Goal: Feedback & Contribution: Leave review/rating

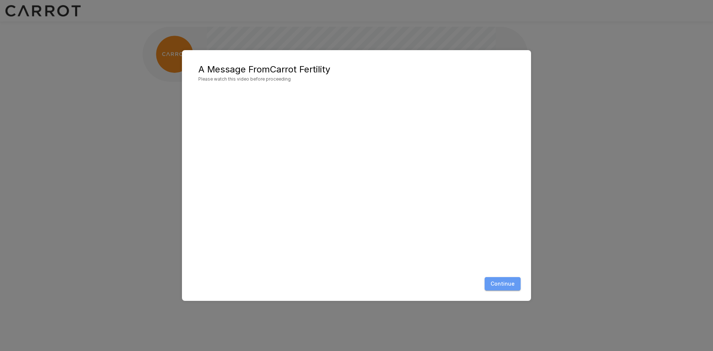
click at [510, 286] on button "Continue" at bounding box center [503, 284] width 36 height 14
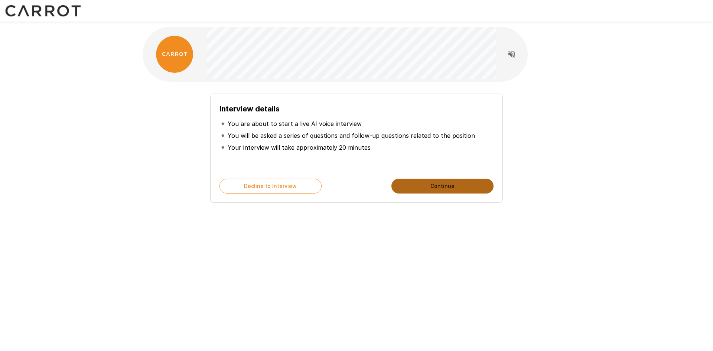
click at [421, 186] on button "Continue" at bounding box center [443, 186] width 102 height 15
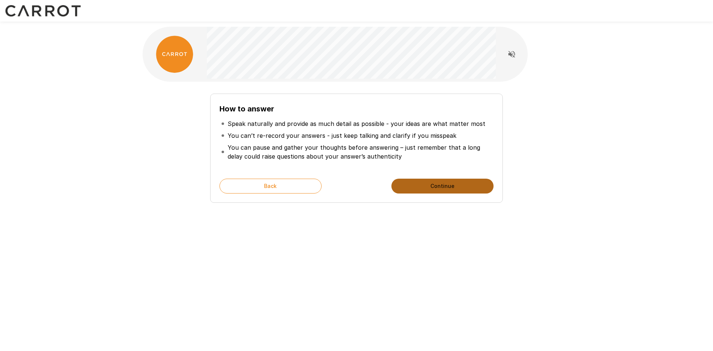
click at [439, 186] on button "Continue" at bounding box center [443, 186] width 102 height 15
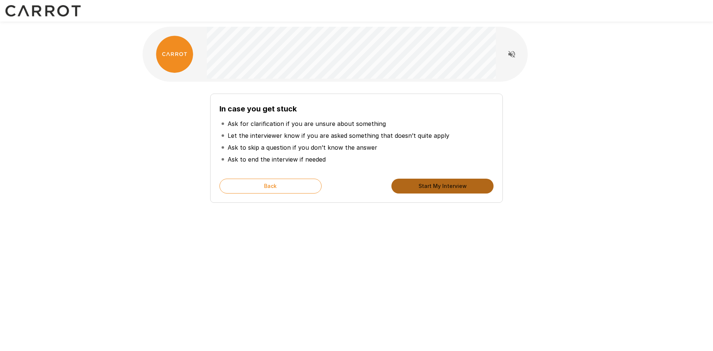
click at [439, 186] on button "Start My Interview" at bounding box center [443, 186] width 102 height 15
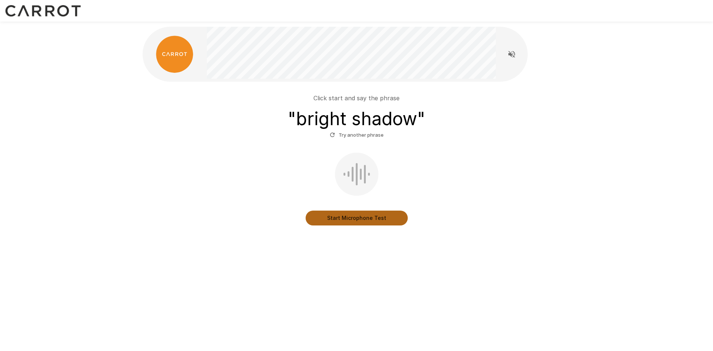
click at [371, 220] on button "Start Microphone Test" at bounding box center [357, 218] width 102 height 15
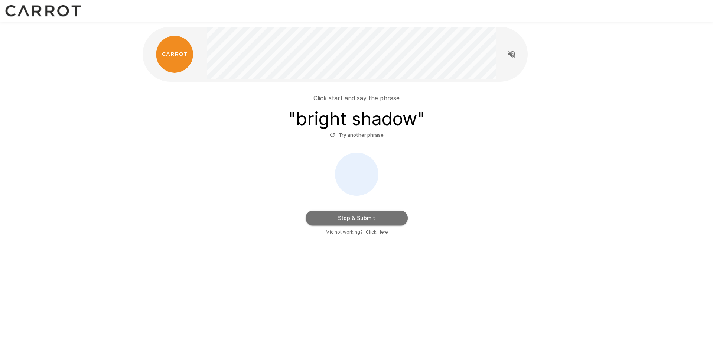
click at [366, 218] on button "Stop & Submit" at bounding box center [357, 218] width 102 height 15
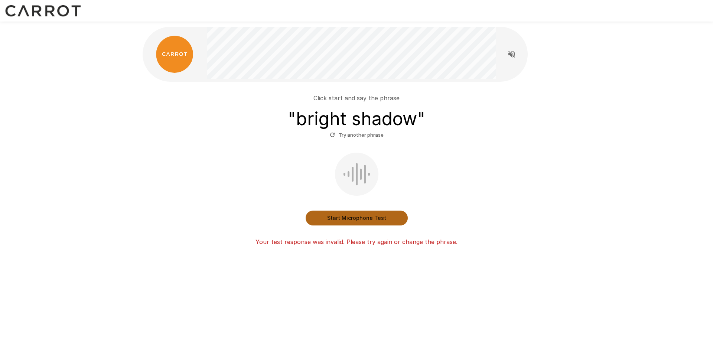
click at [358, 221] on button "Start Microphone Test" at bounding box center [357, 218] width 102 height 15
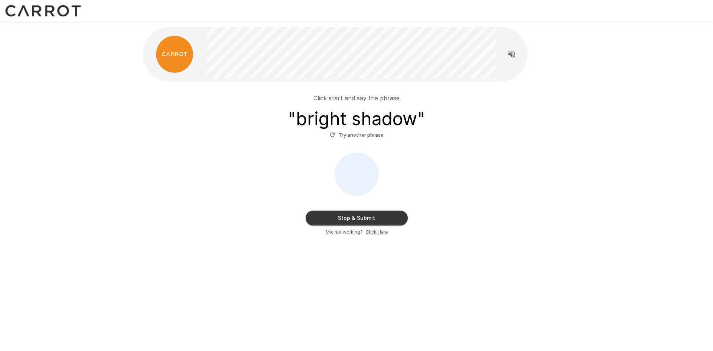
drag, startPoint x: 366, startPoint y: 218, endPoint x: 363, endPoint y: 255, distance: 36.9
click at [363, 255] on div "Click start and say the phrase " bright shadow " Try another phrase Stop & Subm…" at bounding box center [357, 149] width 446 height 298
click at [367, 220] on button "Stop & Submit" at bounding box center [357, 218] width 102 height 15
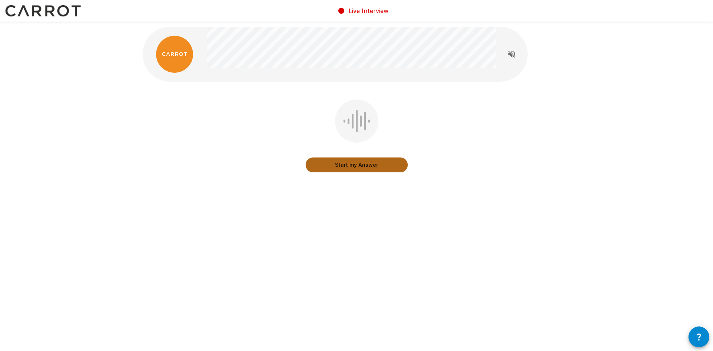
click at [356, 165] on button "Start my Answer" at bounding box center [357, 164] width 102 height 15
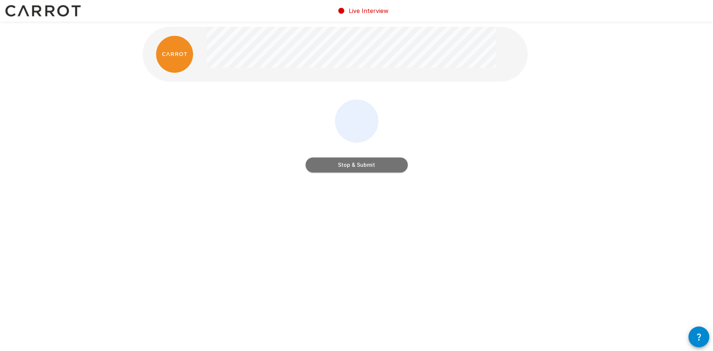
click at [359, 164] on button "Stop & Submit" at bounding box center [357, 164] width 102 height 15
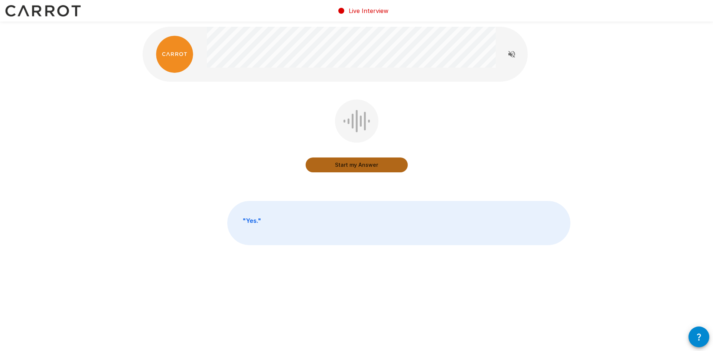
click at [356, 166] on button "Start my Answer" at bounding box center [357, 164] width 102 height 15
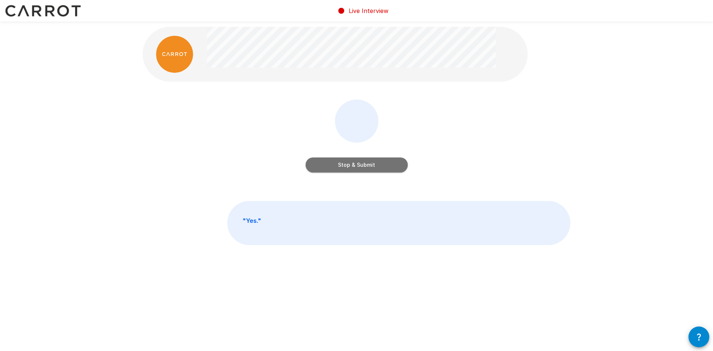
click at [358, 166] on button "Stop & Submit" at bounding box center [357, 164] width 102 height 15
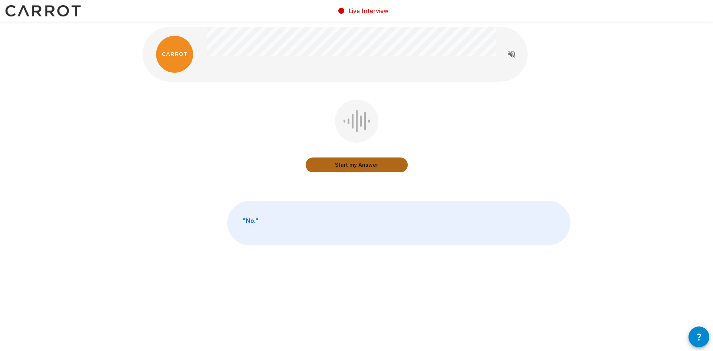
click at [367, 166] on button "Start my Answer" at bounding box center [357, 164] width 102 height 15
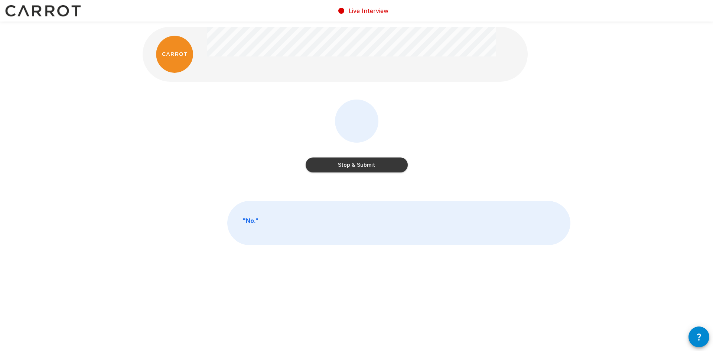
click at [369, 163] on button "Stop & Submit" at bounding box center [357, 164] width 102 height 15
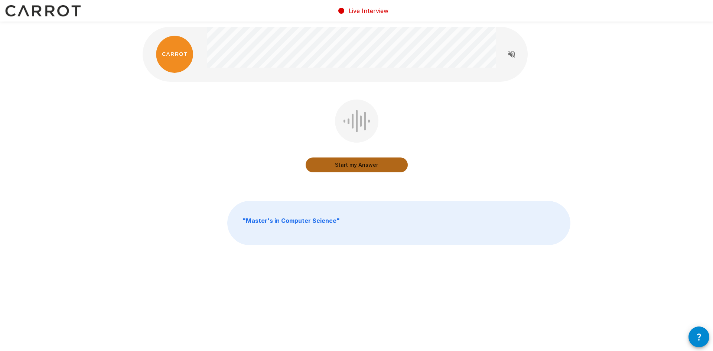
click at [354, 167] on button "Start my Answer" at bounding box center [357, 164] width 102 height 15
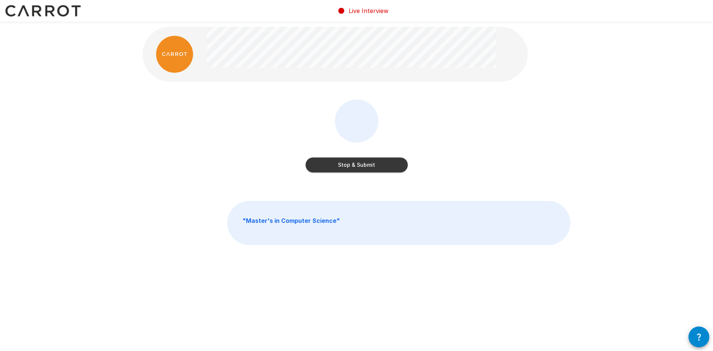
click at [355, 167] on button "Stop & Submit" at bounding box center [357, 164] width 102 height 15
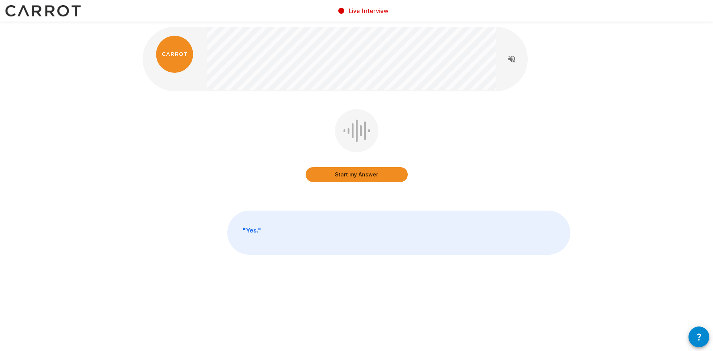
click at [368, 177] on button "Start my Answer" at bounding box center [357, 174] width 102 height 15
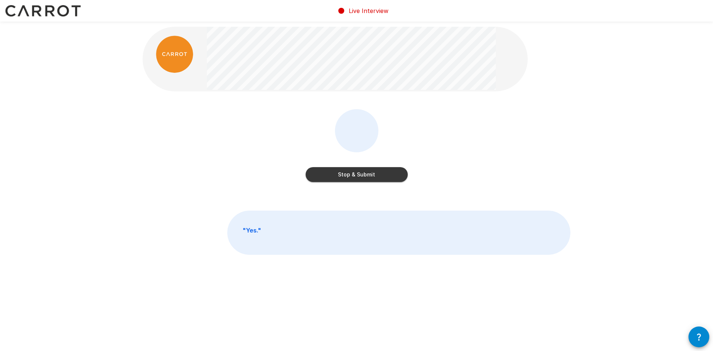
click at [367, 176] on button "Stop & Submit" at bounding box center [357, 174] width 102 height 15
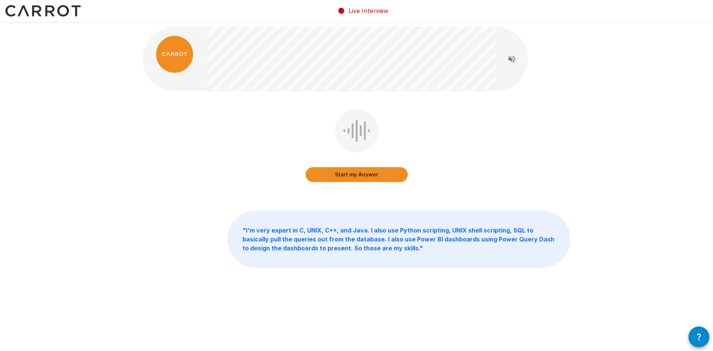
click at [364, 178] on button "Start my Answer" at bounding box center [357, 174] width 102 height 15
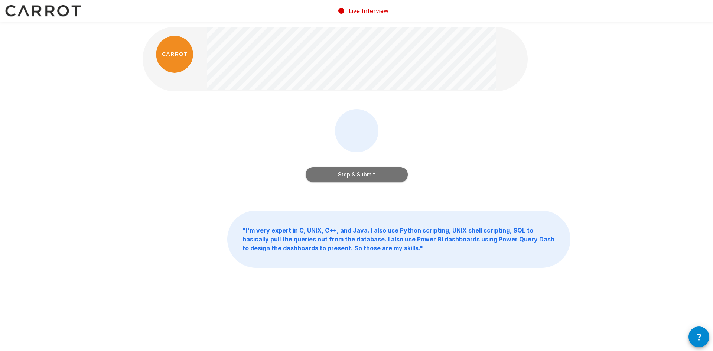
click at [363, 173] on button "Stop & Submit" at bounding box center [357, 174] width 102 height 15
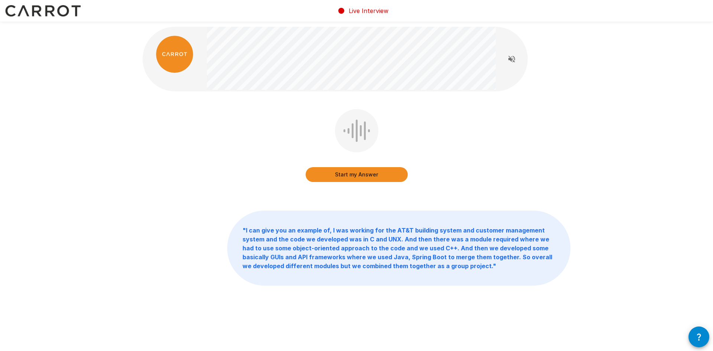
click at [362, 174] on button "Start my Answer" at bounding box center [357, 174] width 102 height 15
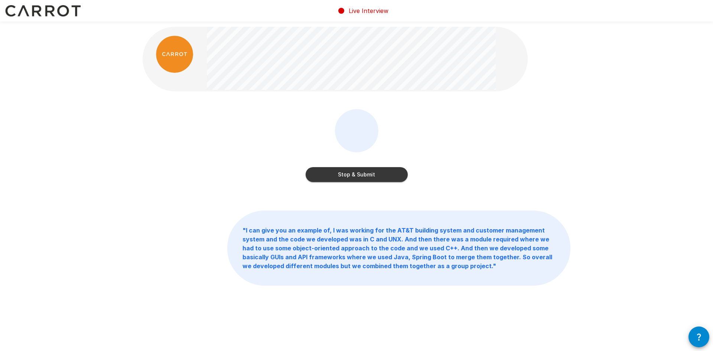
click at [359, 176] on button "Stop & Submit" at bounding box center [357, 174] width 102 height 15
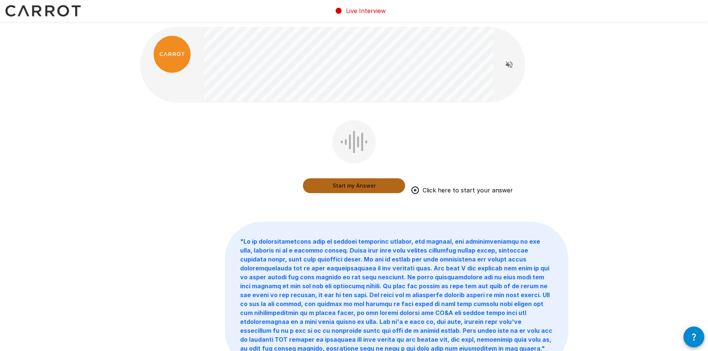
click at [352, 183] on button "Start my Answer" at bounding box center [354, 185] width 102 height 15
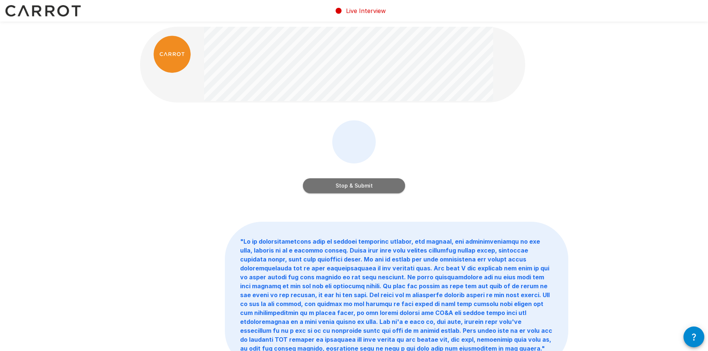
click at [384, 186] on button "Stop & Submit" at bounding box center [354, 185] width 102 height 15
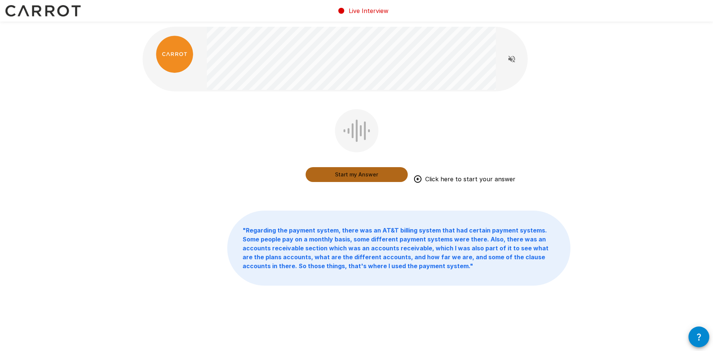
click at [373, 173] on button "Start my Answer" at bounding box center [357, 174] width 102 height 15
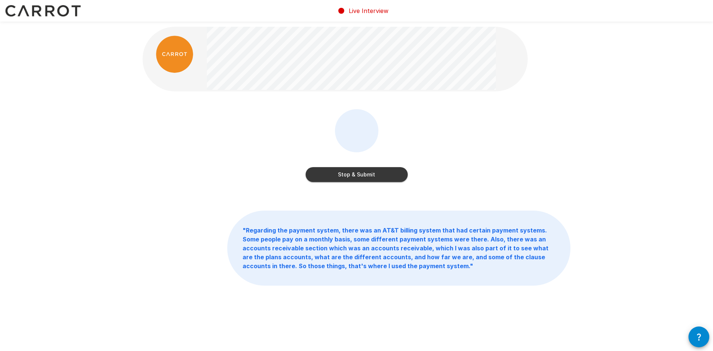
click at [368, 175] on button "Stop & Submit" at bounding box center [357, 174] width 102 height 15
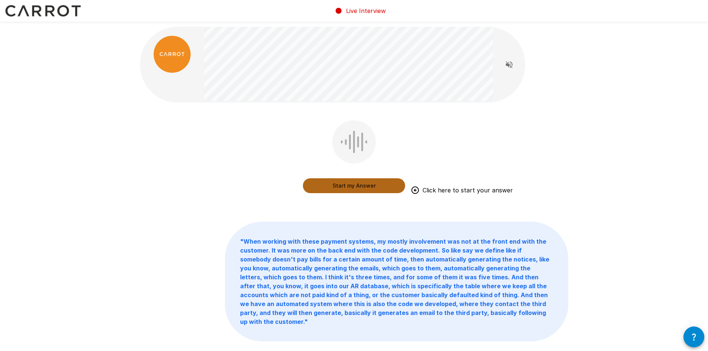
click at [360, 182] on button "Start my Answer" at bounding box center [354, 185] width 102 height 15
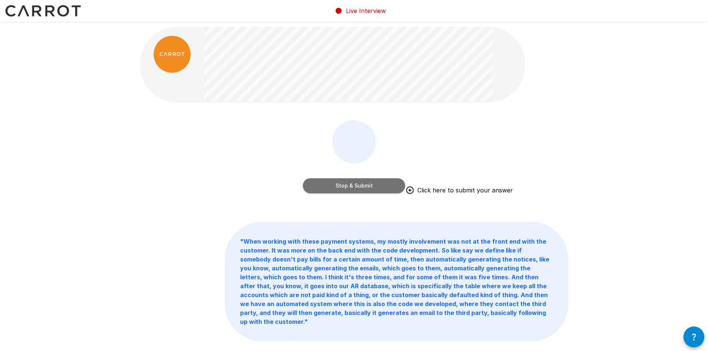
click at [347, 189] on button "Stop & Submit" at bounding box center [354, 185] width 102 height 15
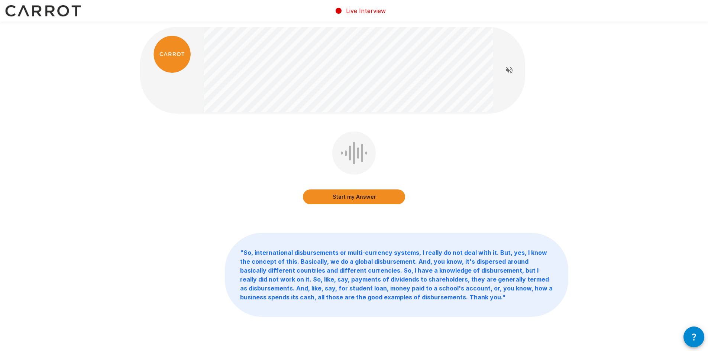
click at [354, 201] on button "Start my Answer" at bounding box center [354, 196] width 102 height 15
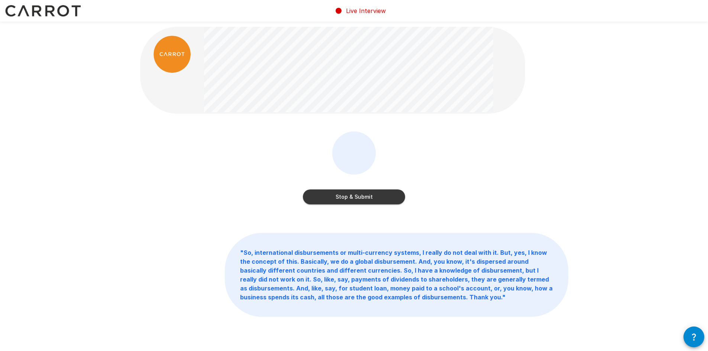
click at [340, 202] on button "Stop & Submit" at bounding box center [354, 196] width 102 height 15
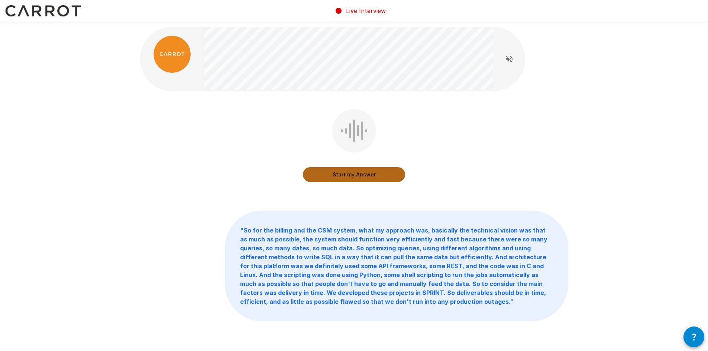
click at [345, 175] on button "Start my Answer" at bounding box center [354, 174] width 102 height 15
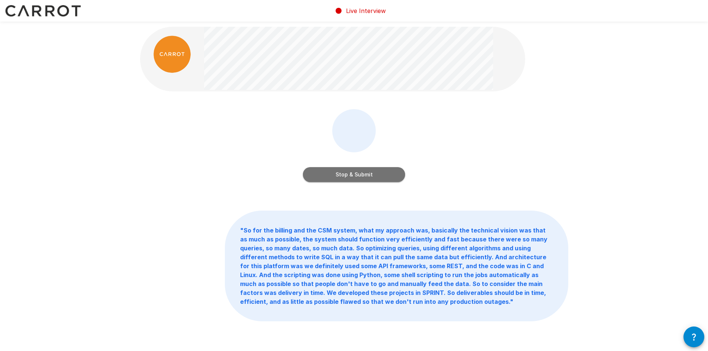
click at [359, 176] on button "Stop & Submit" at bounding box center [354, 174] width 102 height 15
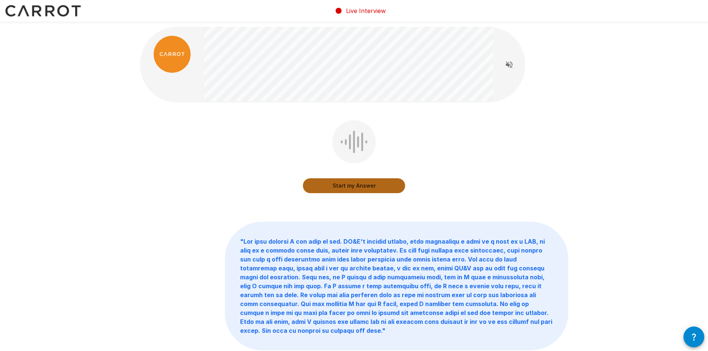
click at [349, 188] on button "Start my Answer" at bounding box center [354, 185] width 102 height 15
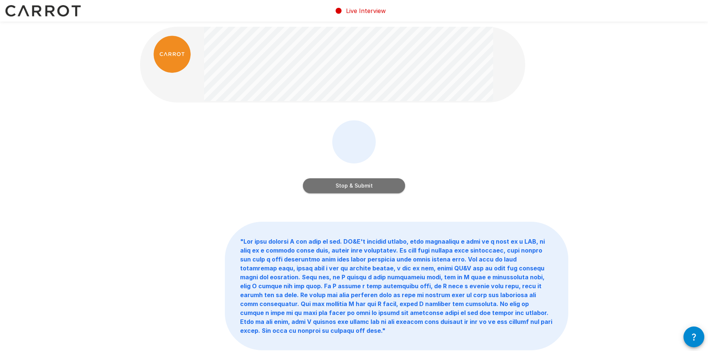
click at [349, 187] on button "Stop & Submit" at bounding box center [354, 185] width 102 height 15
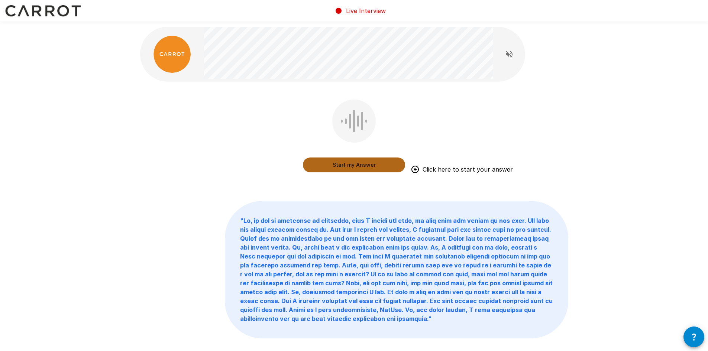
click at [362, 165] on button "Start my Answer" at bounding box center [354, 164] width 102 height 15
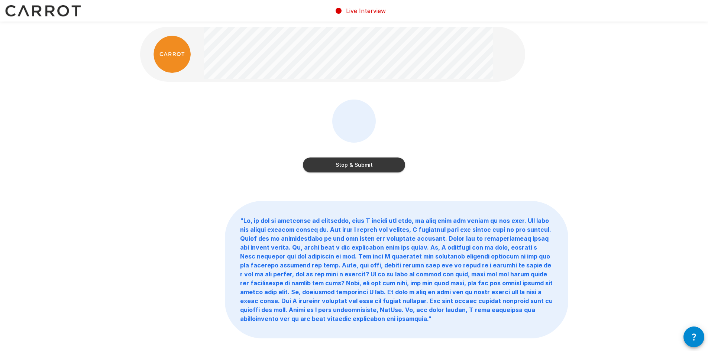
click at [361, 166] on button "Stop & Submit" at bounding box center [354, 164] width 102 height 15
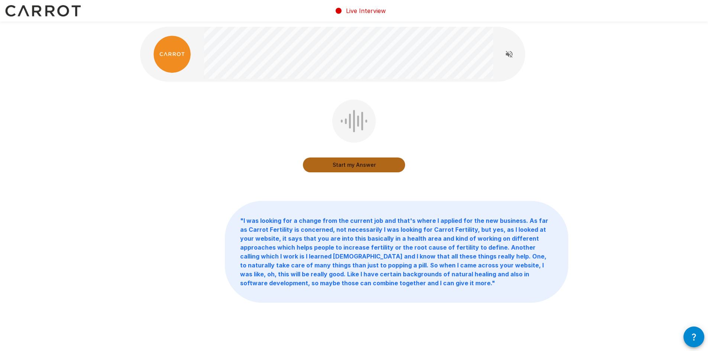
click at [358, 166] on button "Start my Answer" at bounding box center [354, 164] width 102 height 15
click at [357, 167] on button "Stop & Submit" at bounding box center [354, 164] width 102 height 15
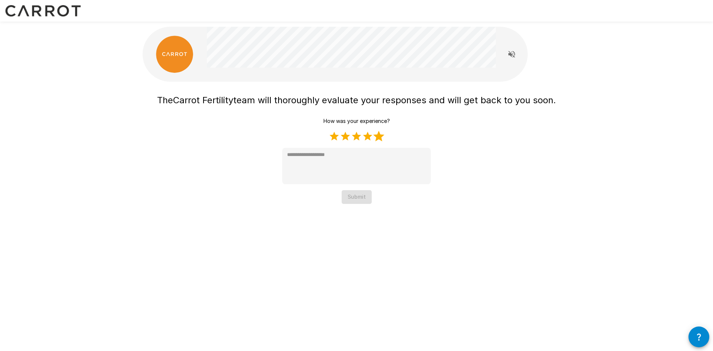
click at [379, 137] on label "5 Stars" at bounding box center [378, 136] width 11 height 11
type textarea "*"
click at [353, 199] on button "Submit" at bounding box center [357, 197] width 30 height 14
